Goal: Find specific page/section: Find specific page/section

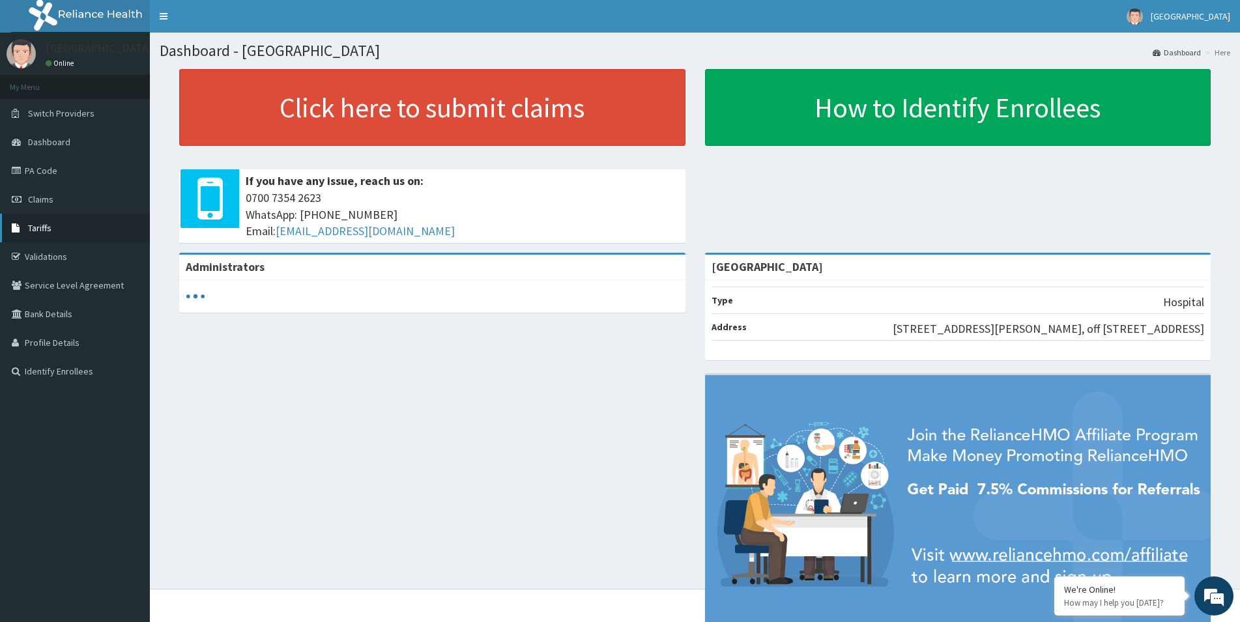
click at [27, 220] on link "Tariffs" at bounding box center [75, 228] width 150 height 29
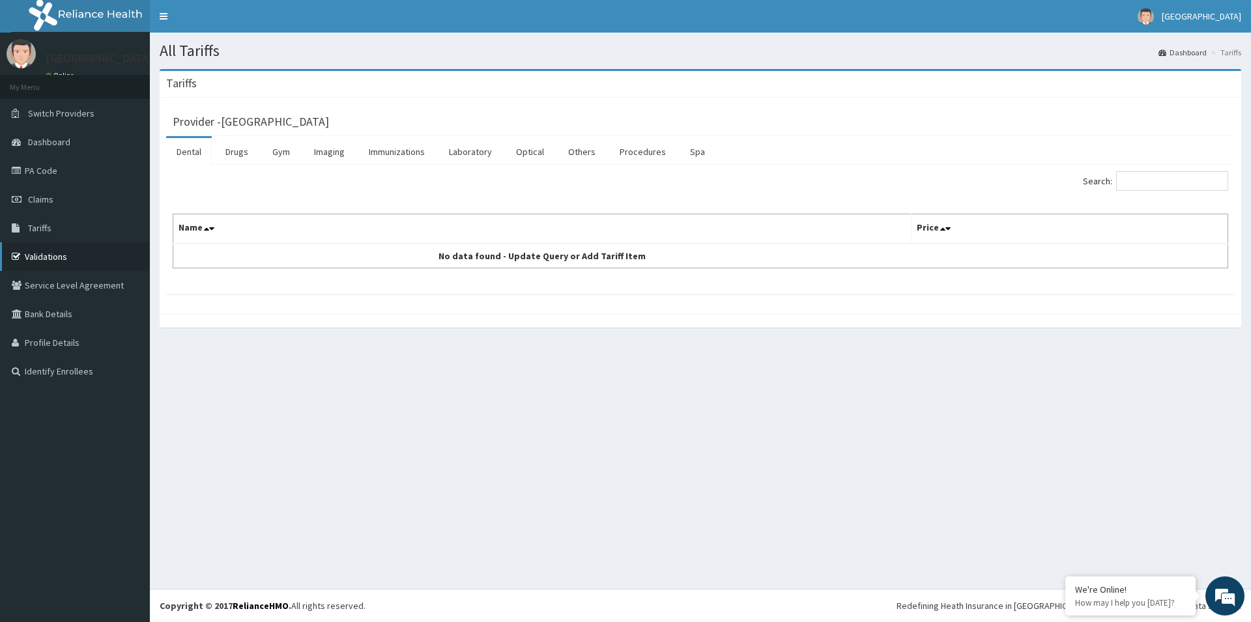
click at [42, 252] on link "Validations" at bounding box center [75, 256] width 150 height 29
click at [629, 153] on link "Procedures" at bounding box center [642, 151] width 67 height 27
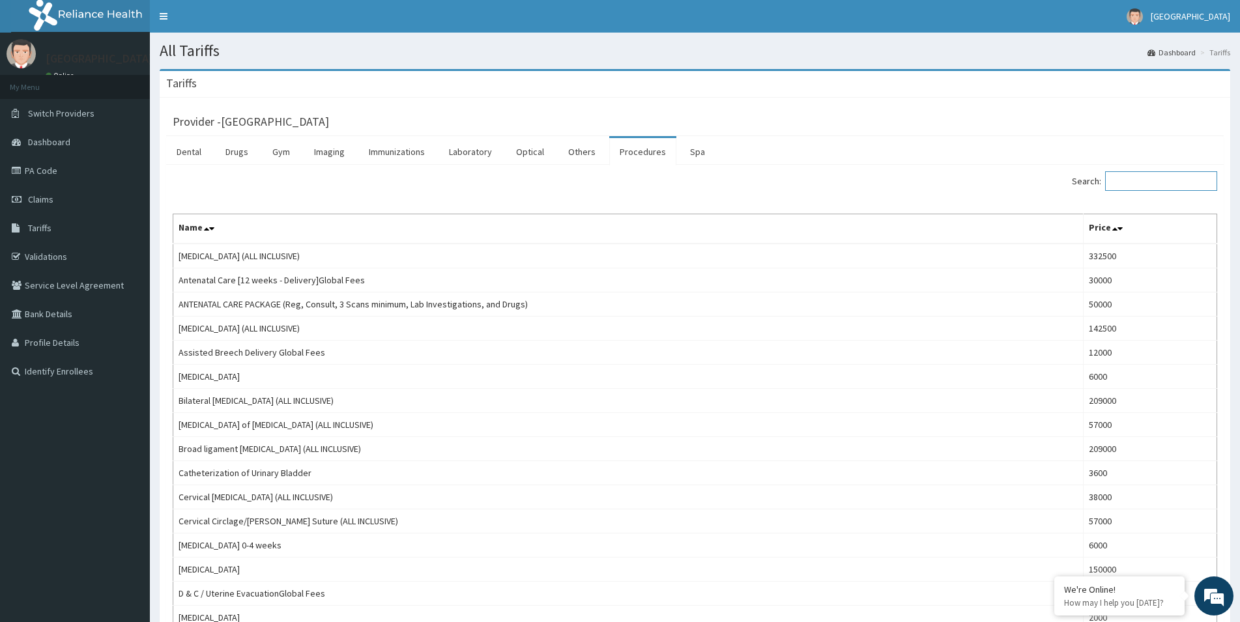
click at [1129, 179] on input "Search:" at bounding box center [1161, 181] width 112 height 20
type input "incub"
